Goal: Find specific page/section: Find specific page/section

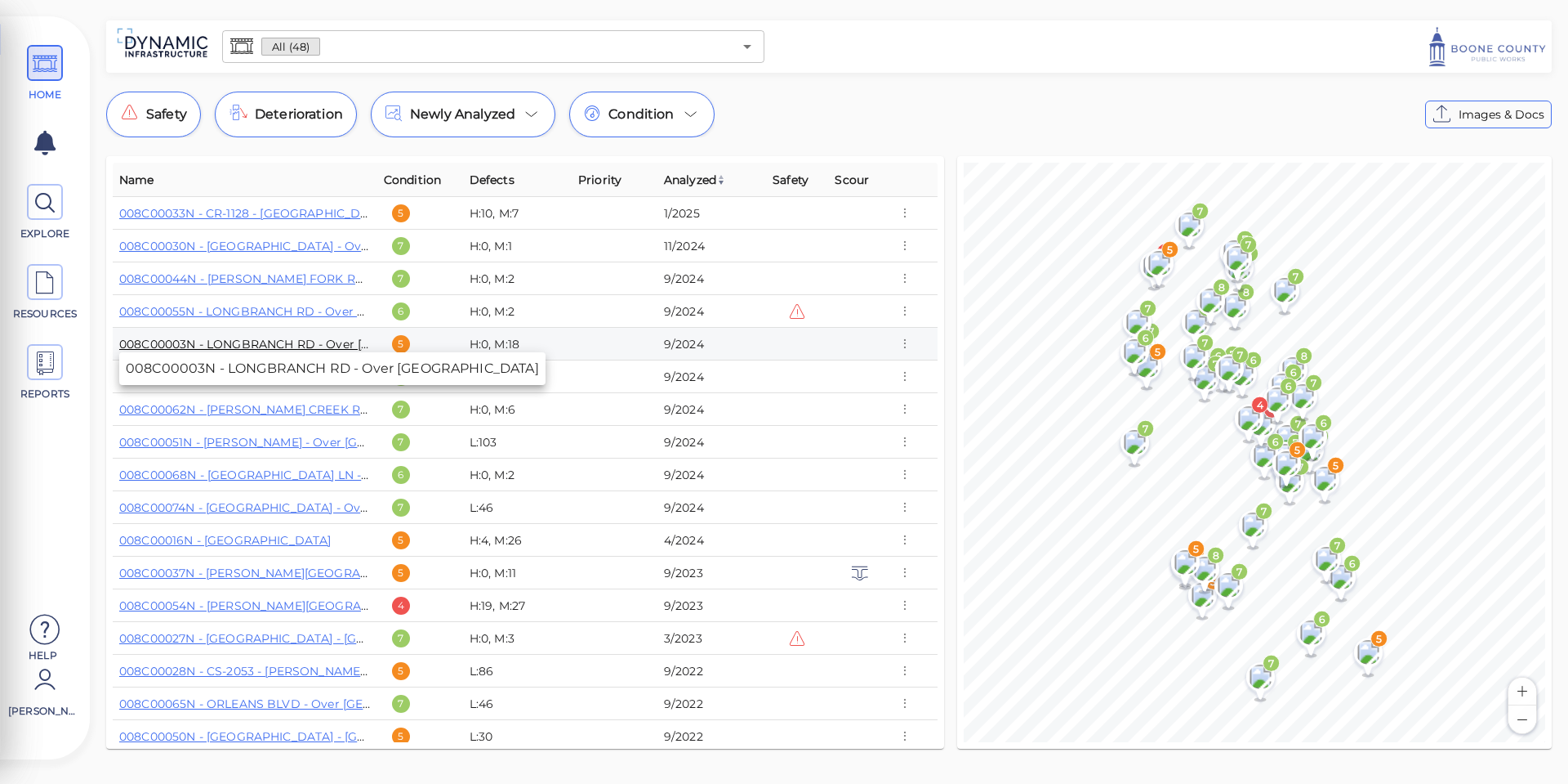
click at [300, 345] on link "008C00003N - LONGBRANCH RD - Over [GEOGRAPHIC_DATA]" at bounding box center [301, 344] width 365 height 15
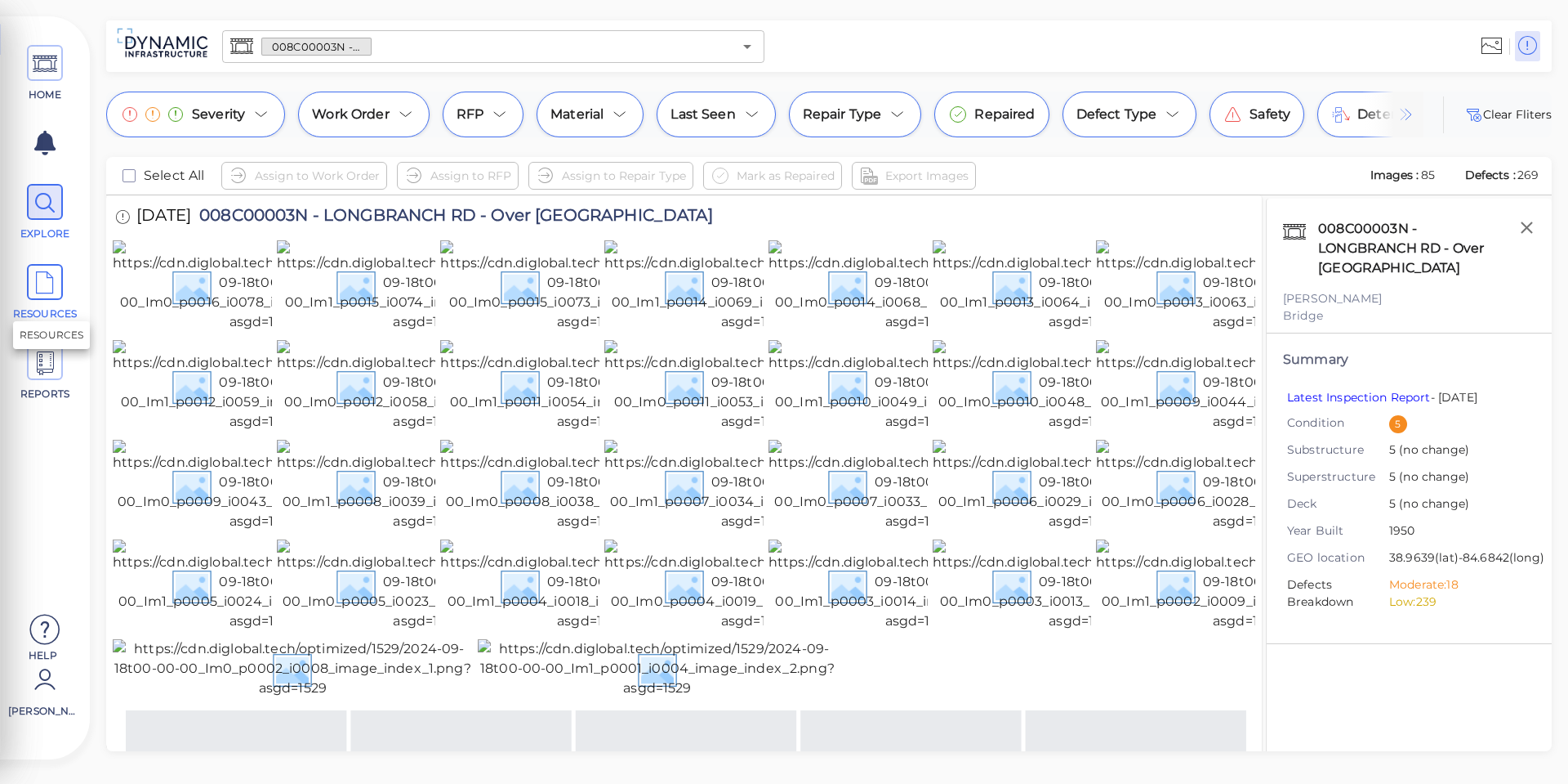
click at [60, 279] on span at bounding box center [45, 282] width 36 height 36
